Goal: Find contact information: Find contact information

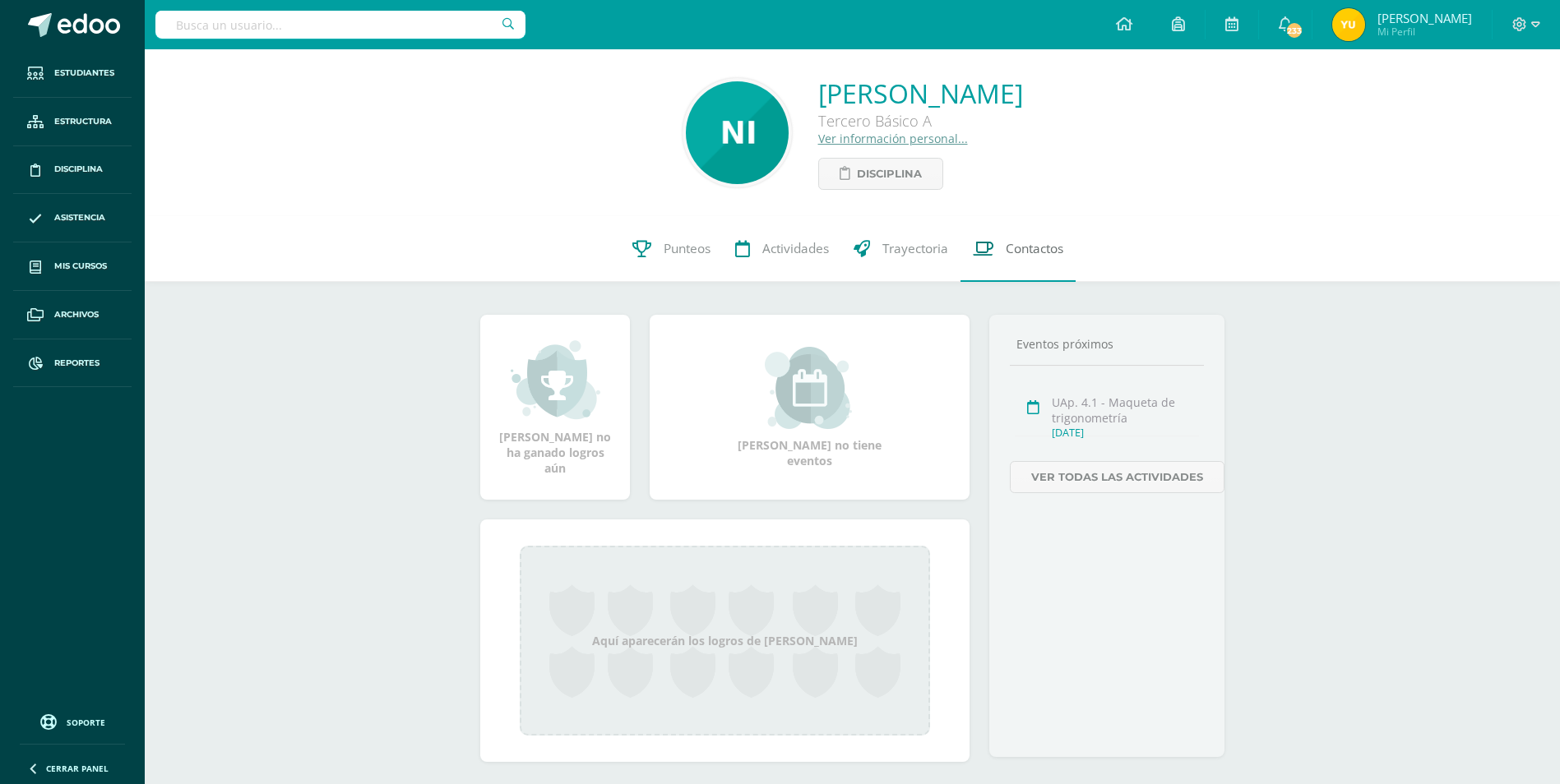
click at [1011, 246] on span "Contactos" at bounding box center [1034, 249] width 57 height 18
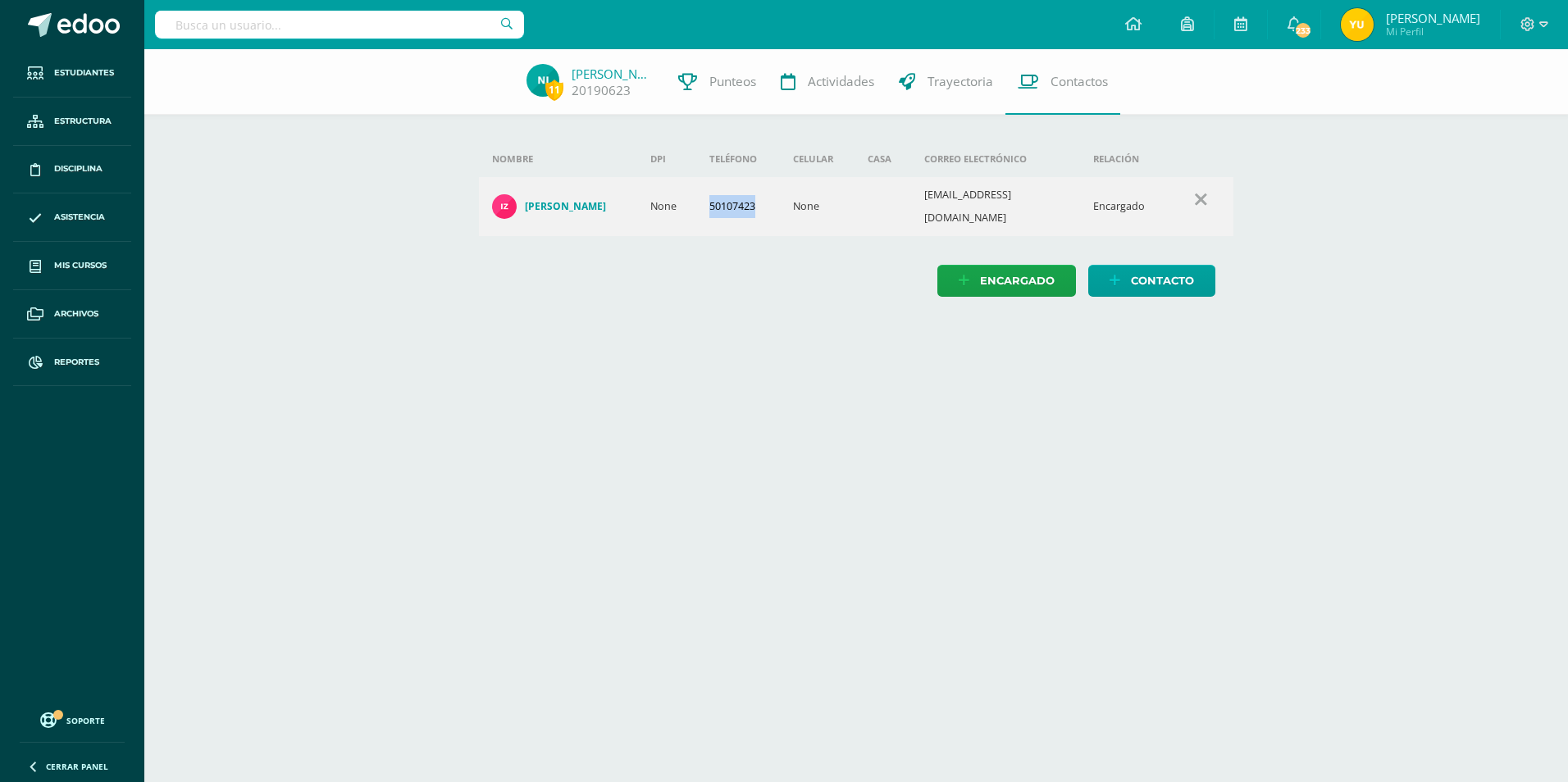
drag, startPoint x: 695, startPoint y: 204, endPoint x: 765, endPoint y: 204, distance: 70.0
click at [765, 204] on td "50107423" at bounding box center [738, 207] width 84 height 59
click at [705, 330] on html "Estudiantes Estructura Disciplina Asistencia Mis cursos Archivos Reportes Sopor…" at bounding box center [784, 164] width 1568 height 330
click at [1058, 82] on span "Contactos" at bounding box center [1079, 81] width 57 height 17
